Goal: Transaction & Acquisition: Purchase product/service

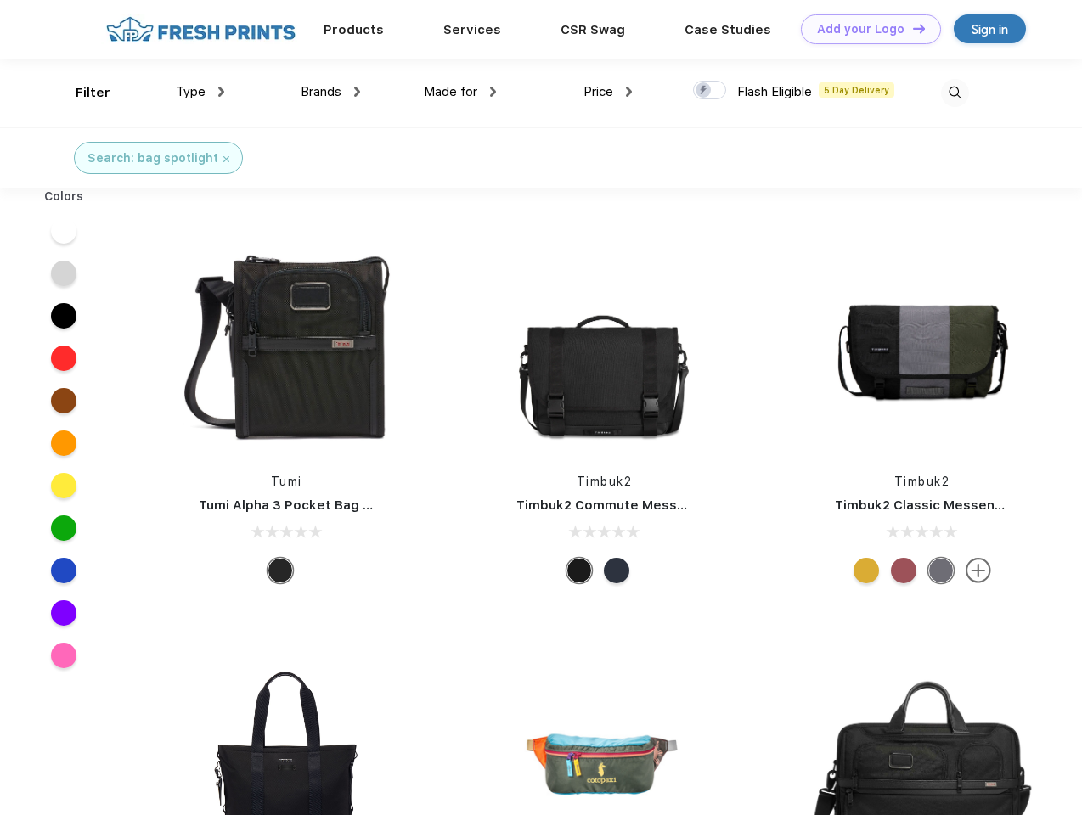
scroll to position [1, 0]
click at [865, 29] on link "Add your Logo Design Tool" at bounding box center [871, 29] width 140 height 30
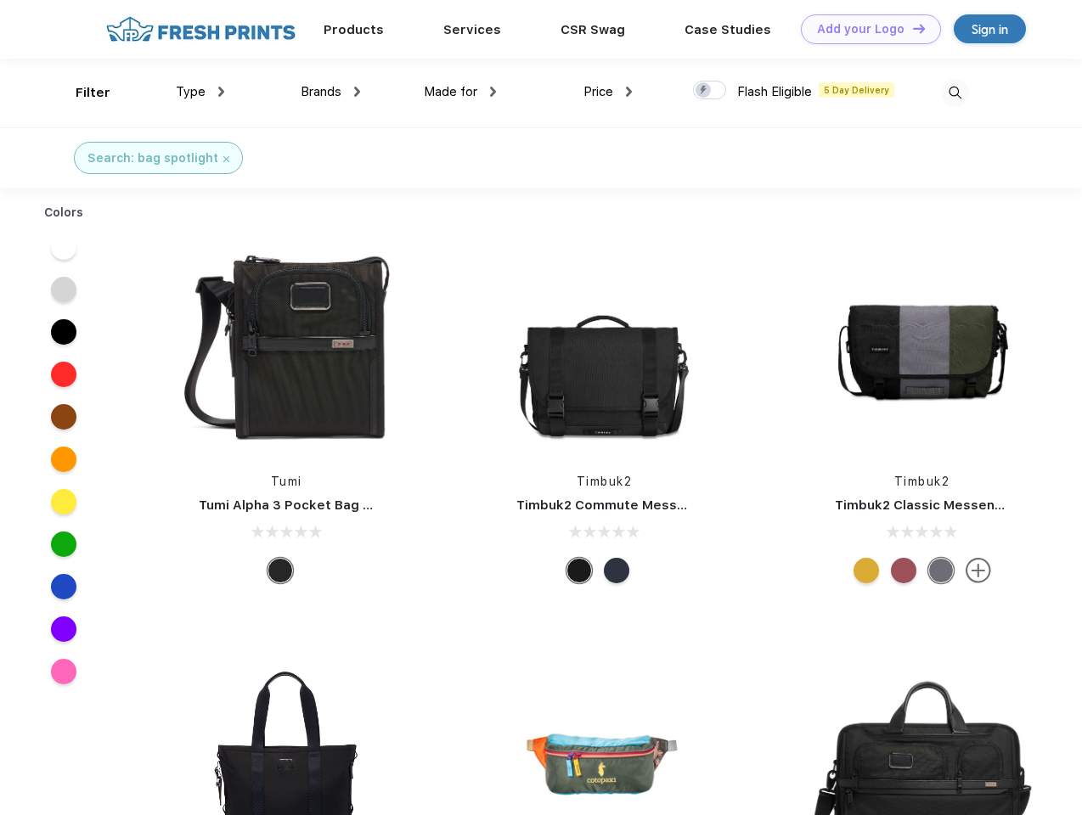
click at [0, 0] on div "Design Tool" at bounding box center [0, 0] width 0 height 0
click at [911, 28] on link "Add your Logo Design Tool" at bounding box center [871, 29] width 140 height 30
click at [82, 93] on div "Filter" at bounding box center [93, 93] width 35 height 20
click at [200, 92] on span "Type" at bounding box center [191, 91] width 30 height 15
click at [330, 92] on span "Brands" at bounding box center [321, 91] width 41 height 15
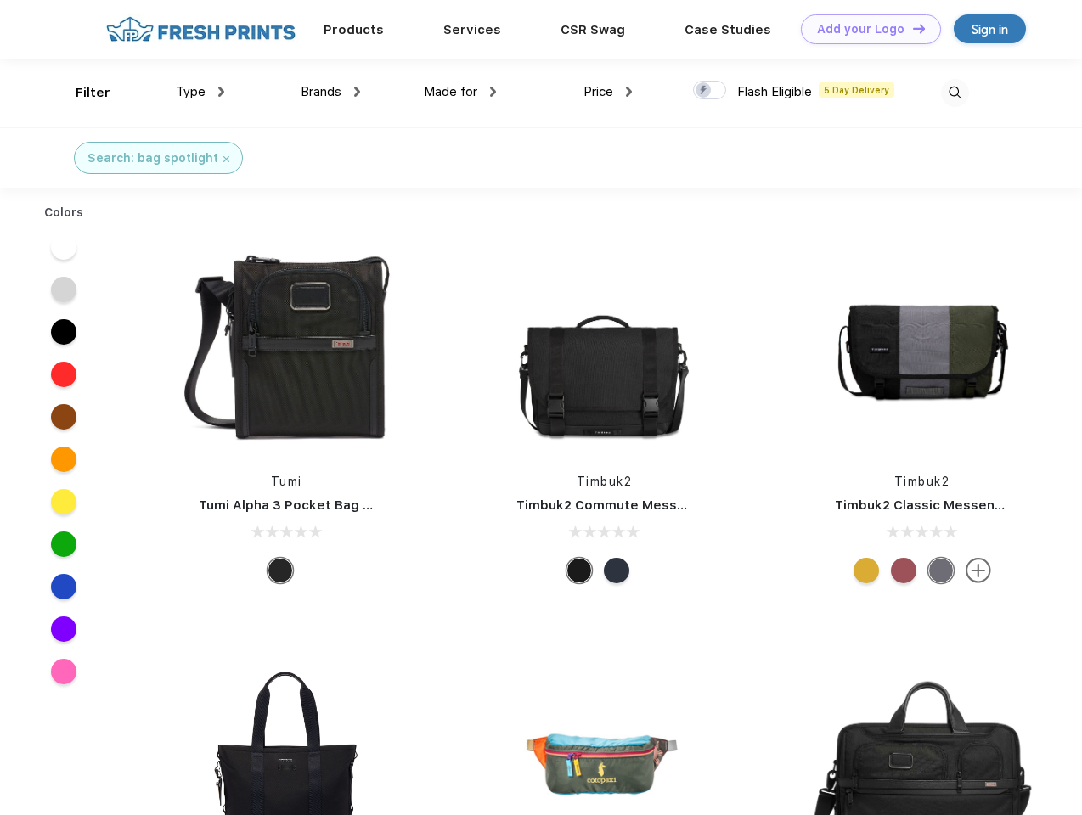
click at [460, 92] on span "Made for" at bounding box center [451, 91] width 54 height 15
click at [608, 92] on span "Price" at bounding box center [599, 91] width 30 height 15
click at [710, 91] on div at bounding box center [709, 90] width 33 height 19
click at [704, 91] on input "checkbox" at bounding box center [698, 85] width 11 height 11
click at [955, 93] on img at bounding box center [955, 93] width 28 height 28
